Goal: Task Accomplishment & Management: Use online tool/utility

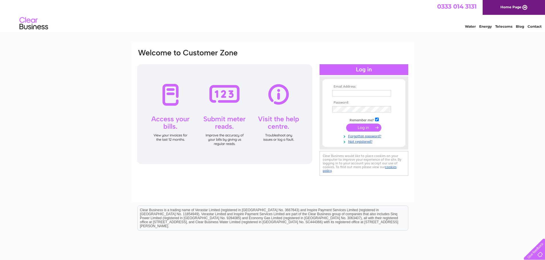
type input "[EMAIL_ADDRESS][DOMAIN_NAME]"
click at [368, 126] on input "submit" at bounding box center [363, 128] width 35 height 8
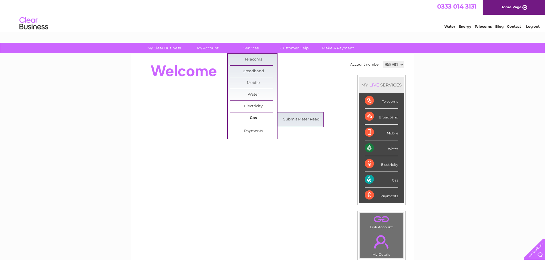
click at [254, 117] on link "Gas" at bounding box center [253, 118] width 47 height 11
